Goal: Go to known website: Access a specific website the user already knows

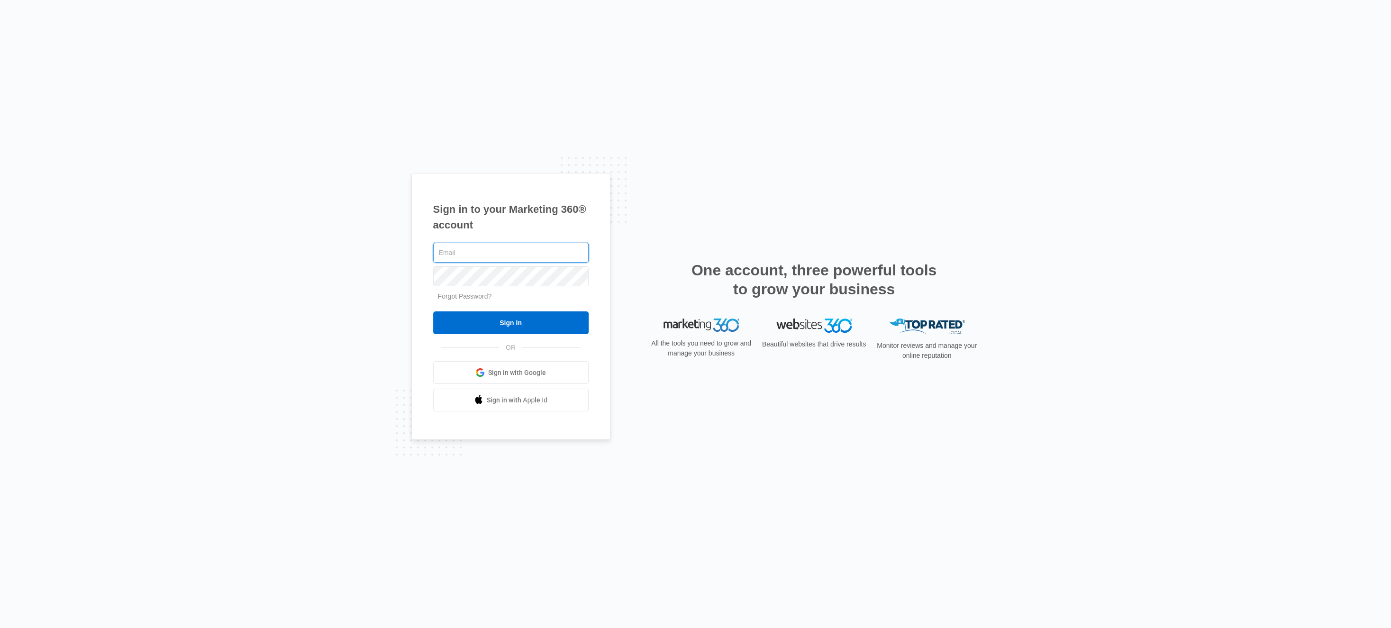
type input "[EMAIL_ADDRESS][DOMAIN_NAME]"
click at [387, 245] on div "Sign in to your Marketing 360® account [EMAIL_ADDRESS][DOMAIN_NAME] Forgot Pass…" at bounding box center [695, 314] width 1391 height 628
click at [461, 252] on input "[EMAIL_ADDRESS][DOMAIN_NAME]" at bounding box center [510, 253] width 155 height 20
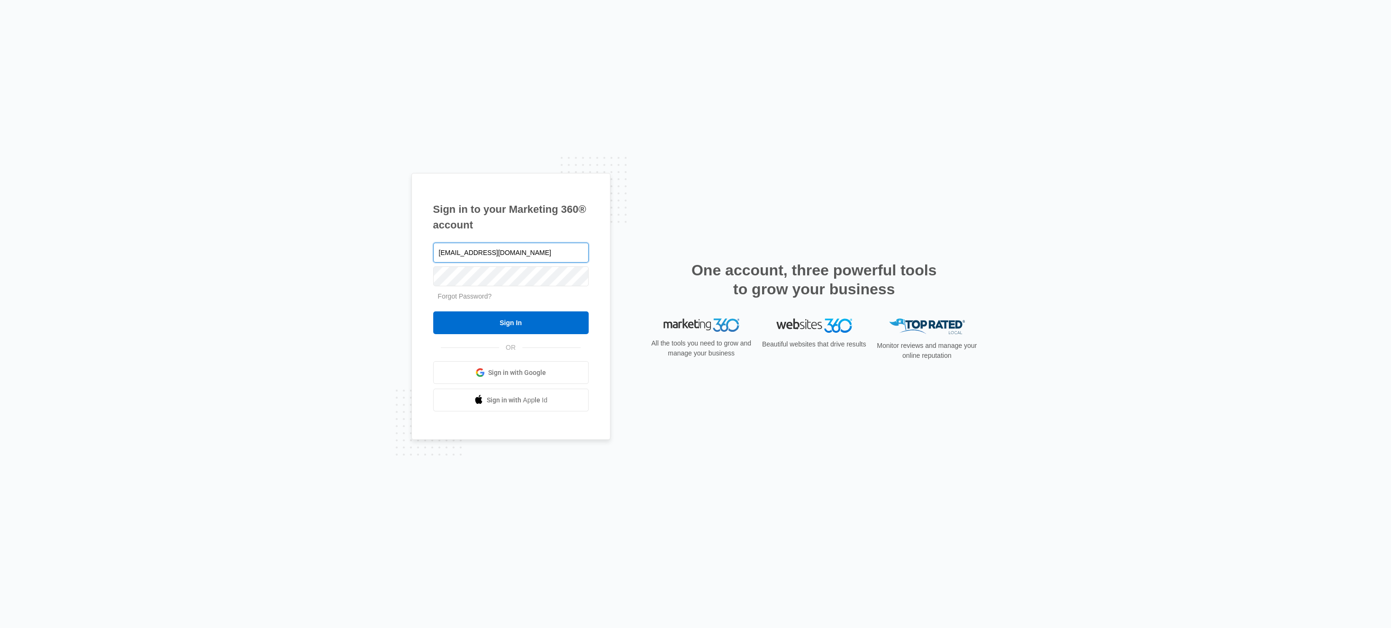
click at [461, 252] on input "[EMAIL_ADDRESS][DOMAIN_NAME]" at bounding box center [510, 253] width 155 height 20
click at [461, 251] on input "[EMAIL_ADDRESS][DOMAIN_NAME]" at bounding box center [510, 253] width 155 height 20
click at [491, 258] on input "text" at bounding box center [510, 253] width 155 height 20
click at [460, 436] on div "Sign in to your Marketing 360® account Forgot Password? Sign In OR Sign in with…" at bounding box center [510, 306] width 199 height 267
click at [523, 371] on span "Sign in with Google" at bounding box center [517, 373] width 58 height 10
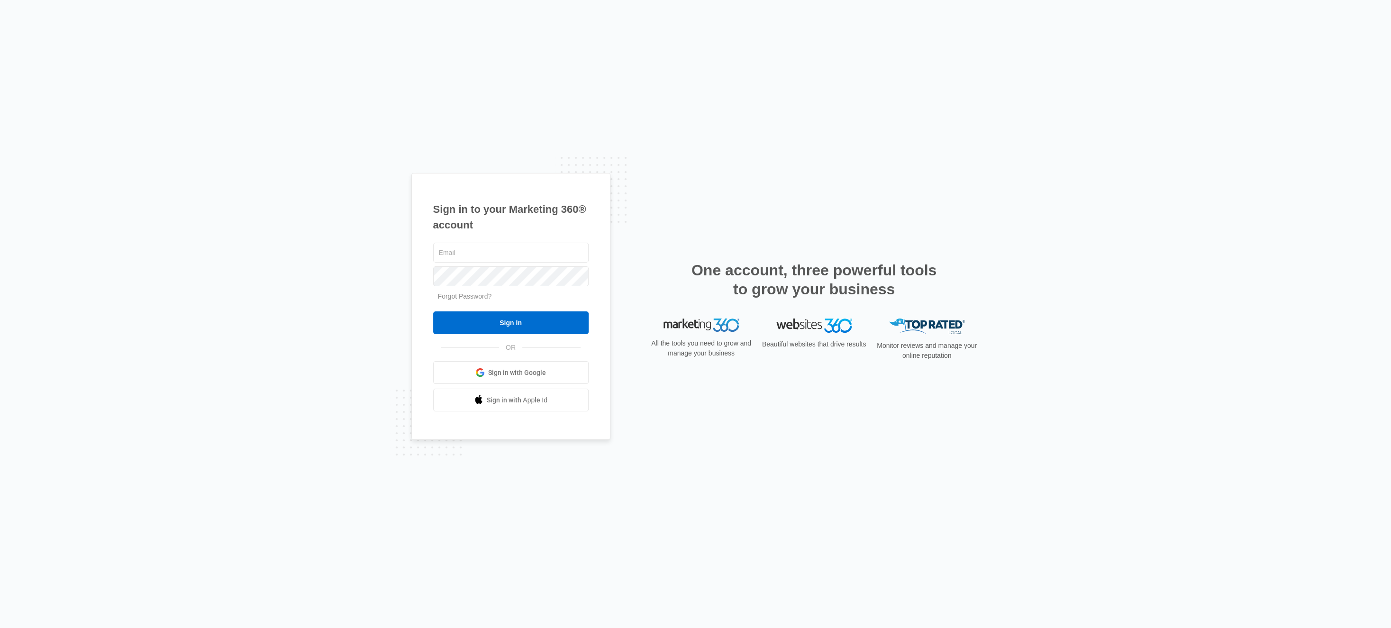
type input "[EMAIL_ADDRESS][DOMAIN_NAME]"
click at [516, 347] on span "OR" at bounding box center [510, 348] width 23 height 10
click at [467, 259] on input "[EMAIL_ADDRESS][DOMAIN_NAME]" at bounding box center [510, 253] width 155 height 20
click at [467, 258] on input "[EMAIL_ADDRESS][DOMAIN_NAME]" at bounding box center [510, 253] width 155 height 20
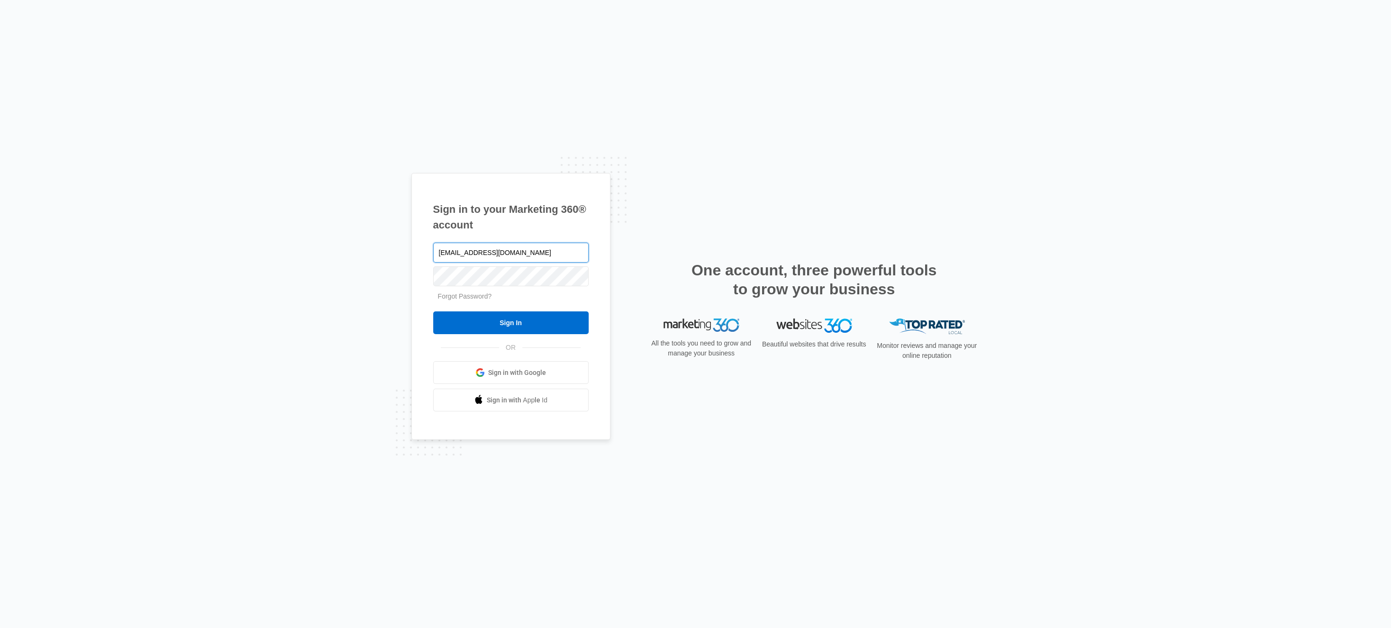
click at [467, 258] on input "[EMAIL_ADDRESS][DOMAIN_NAME]" at bounding box center [510, 253] width 155 height 20
click at [502, 252] on input "[EMAIL_ADDRESS][DOMAIN_NAME]" at bounding box center [510, 253] width 155 height 20
